Goal: Information Seeking & Learning: Find contact information

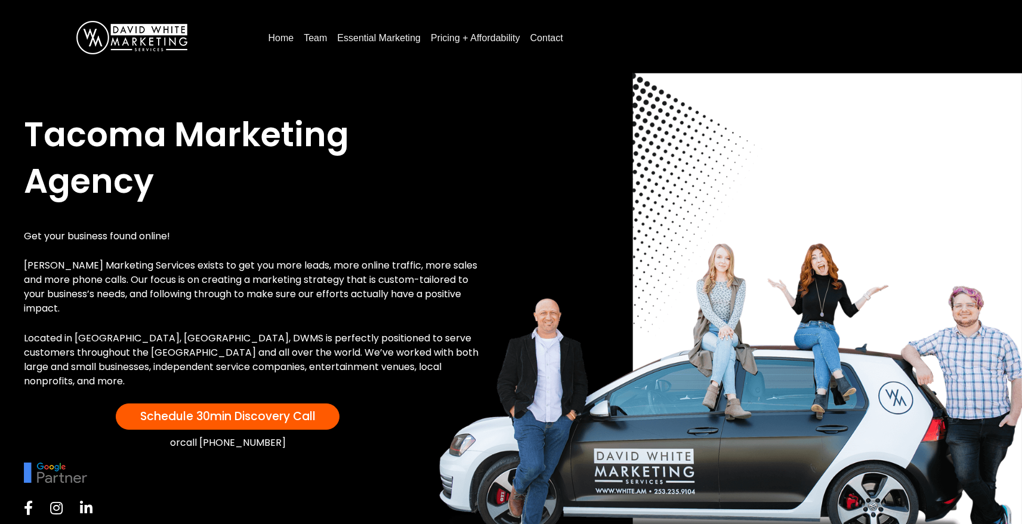
click at [280, 36] on link "Home" at bounding box center [281, 38] width 35 height 19
click at [373, 39] on link "Essential Marketing" at bounding box center [378, 38] width 93 height 19
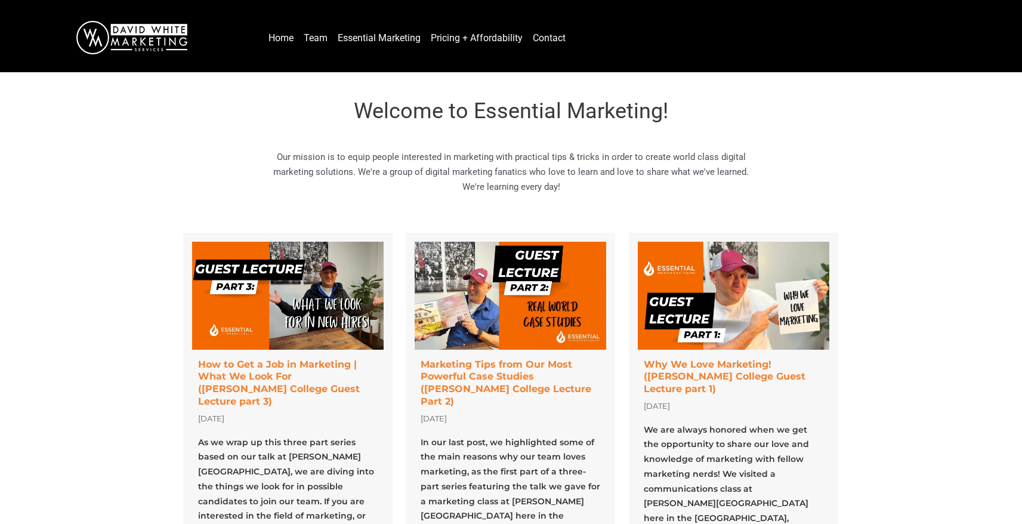
click at [552, 36] on link "Contact" at bounding box center [549, 38] width 42 height 19
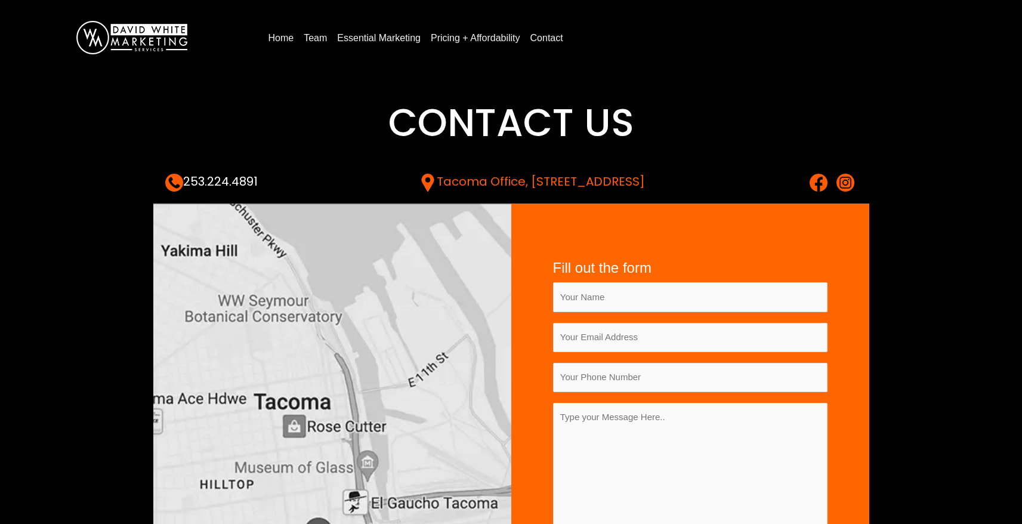
drag, startPoint x: 706, startPoint y: 181, endPoint x: 474, endPoint y: 184, distance: 231.5
click at [474, 184] on div "253.224.4891 Tacoma Office, 2367 Tacoma Ave S Tacoma, WA 98402" at bounding box center [511, 183] width 692 height 18
copy link "2367 Tacoma Ave S Tacoma, WA 98402"
drag, startPoint x: 265, startPoint y: 178, endPoint x: 189, endPoint y: 179, distance: 76.4
click at [189, 179] on div "253.224.4891 Tacoma Office, 2367 Tacoma Ave S Tacoma, WA 98402" at bounding box center [511, 183] width 692 height 18
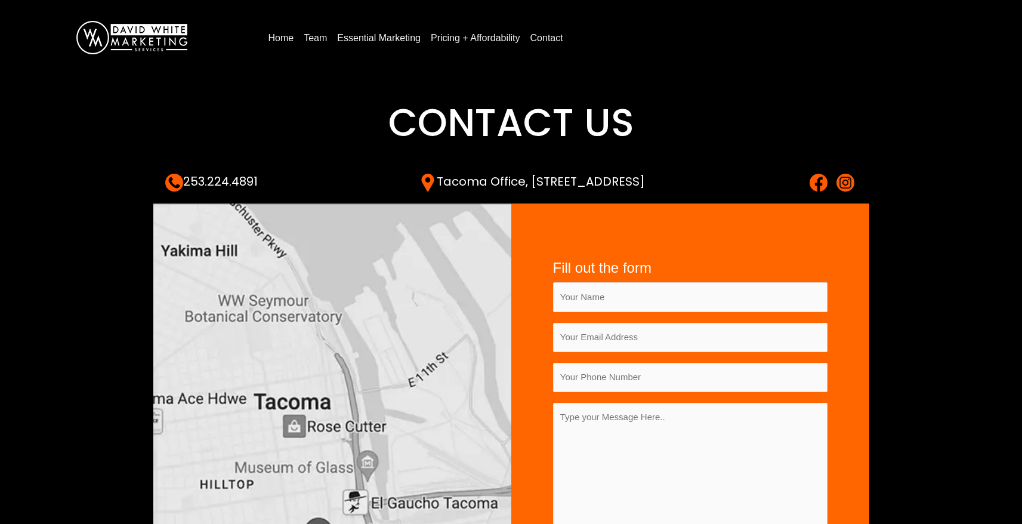
copy link "253.224.4891"
